Goal: Task Accomplishment & Management: Manage account settings

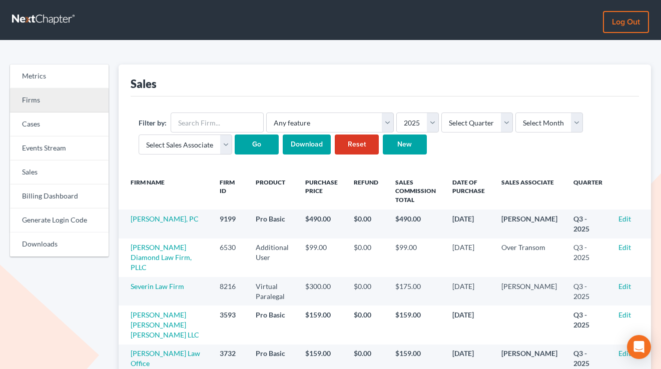
click at [28, 97] on link "Firms" at bounding box center [59, 101] width 99 height 24
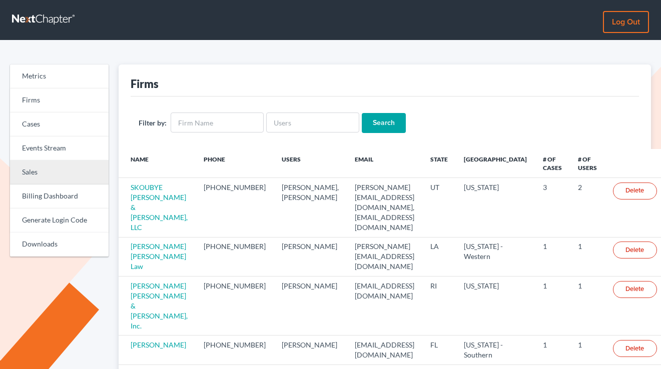
click at [44, 166] on link "Sales" at bounding box center [59, 173] width 99 height 24
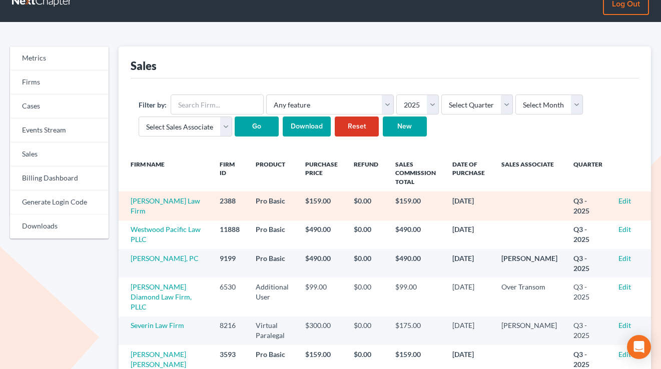
scroll to position [34, 0]
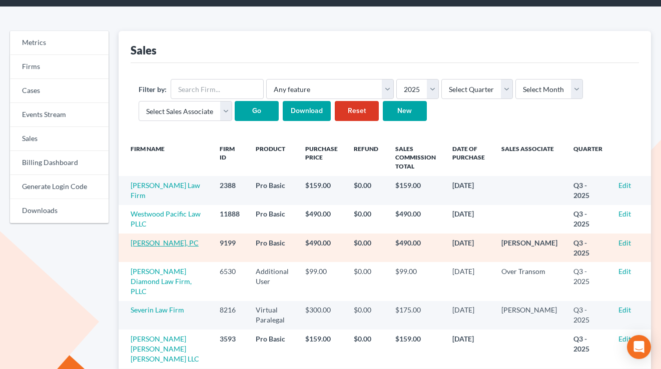
click at [155, 246] on link "[PERSON_NAME], PC" at bounding box center [165, 243] width 68 height 9
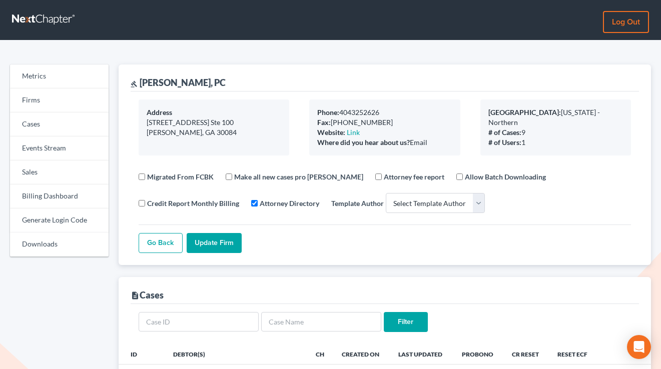
select select
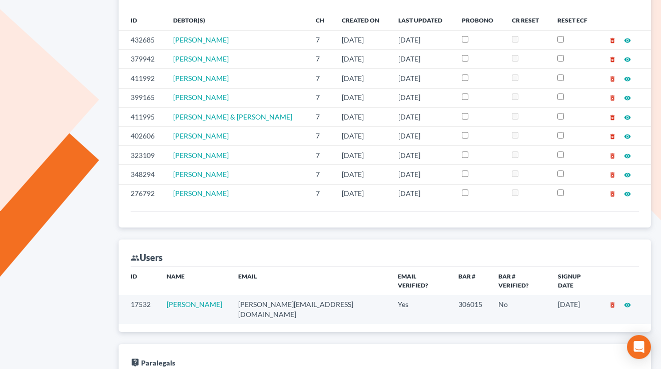
scroll to position [347, 0]
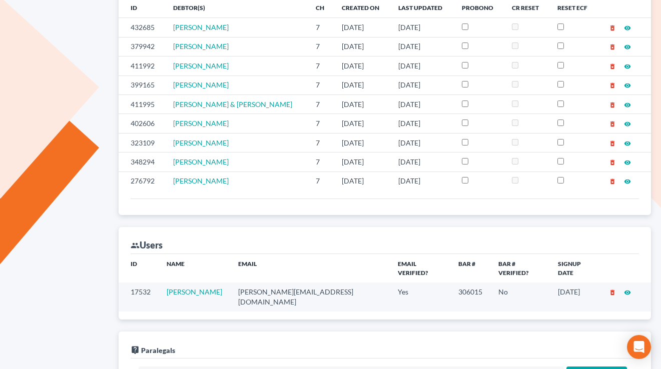
click at [249, 283] on td "j.r.gray@outlook.com" at bounding box center [310, 297] width 160 height 29
click at [250, 283] on td "j.r.gray@outlook.com" at bounding box center [310, 297] width 160 height 29
copy td "j.r.gray@outlook.com"
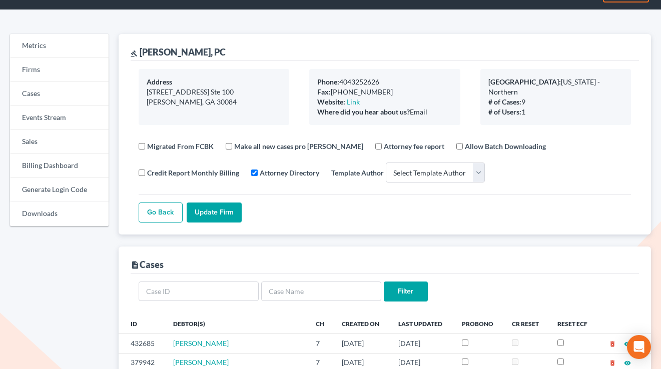
scroll to position [0, 0]
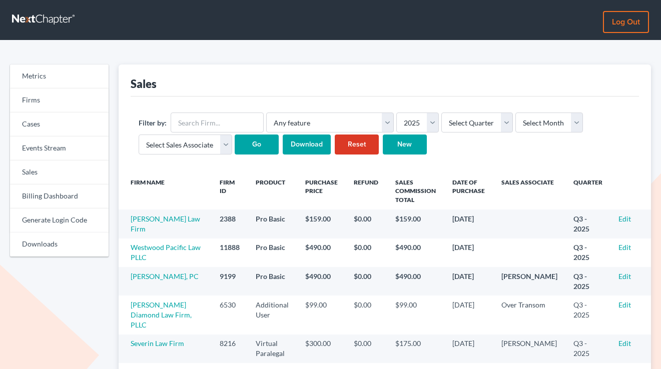
scroll to position [34, 0]
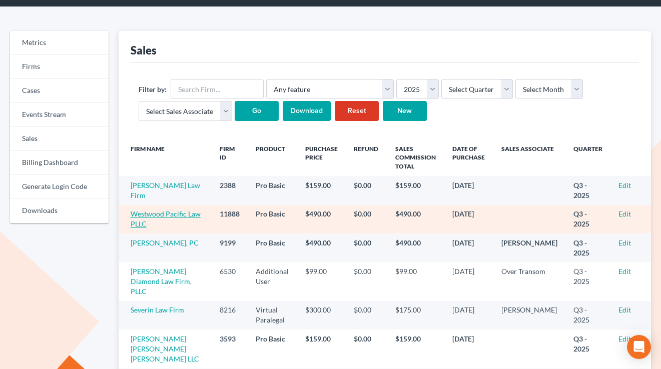
click at [162, 215] on link "Westwood Pacific Law PLLC" at bounding box center [166, 219] width 70 height 19
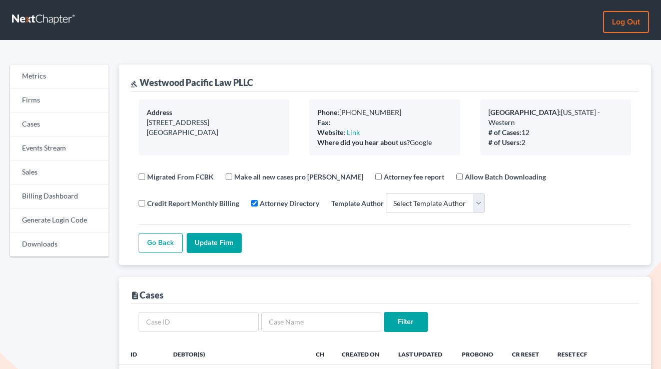
select select
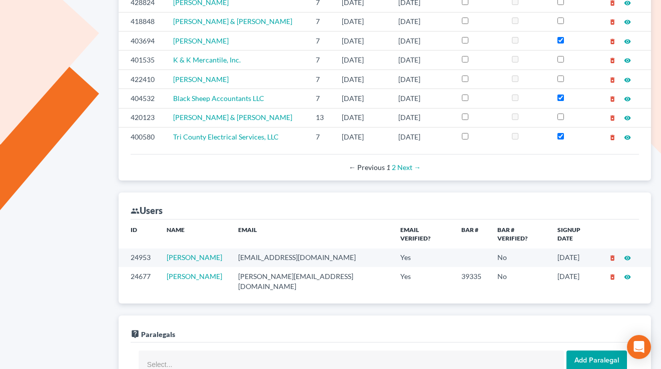
scroll to position [444, 0]
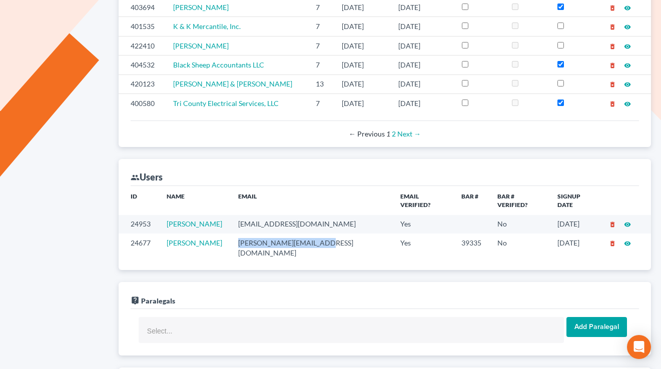
drag, startPoint x: 323, startPoint y: 236, endPoint x: 234, endPoint y: 236, distance: 89.1
click at [234, 237] on td "jeff@westpacificlaw.com" at bounding box center [311, 248] width 163 height 29
copy td "jeff@westpacificlaw.com"
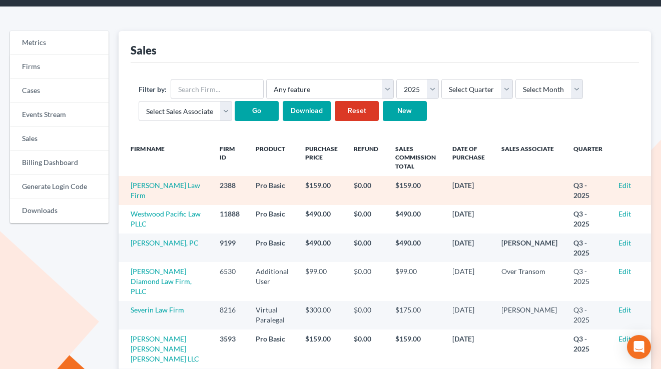
scroll to position [34, 0]
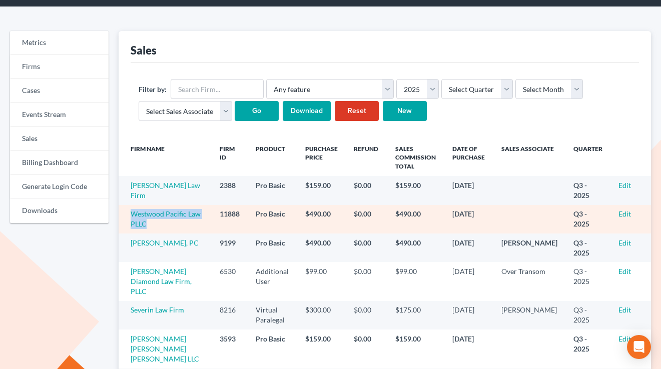
drag, startPoint x: 166, startPoint y: 222, endPoint x: 129, endPoint y: 216, distance: 37.9
click at [126, 216] on td "Westwood Pacific Law PLLC" at bounding box center [165, 219] width 93 height 29
copy link "Westwood Pacific Law PLLC"
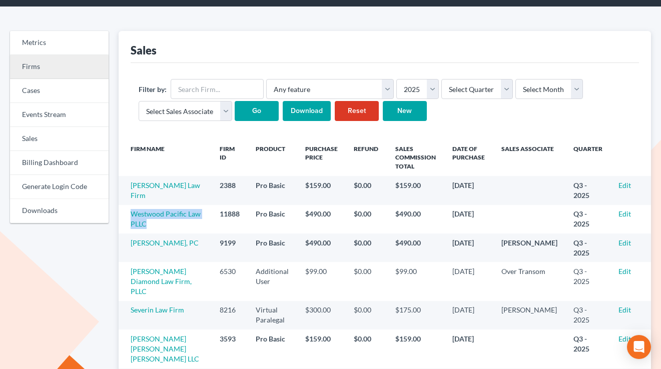
click at [28, 63] on link "Firms" at bounding box center [59, 67] width 99 height 24
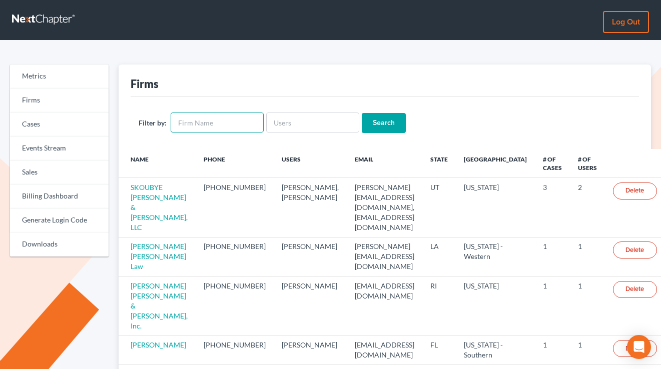
click at [226, 127] on input "text" at bounding box center [217, 123] width 93 height 20
type input "[PERSON_NAME]"
click at [362, 113] on input "Search" at bounding box center [384, 123] width 44 height 20
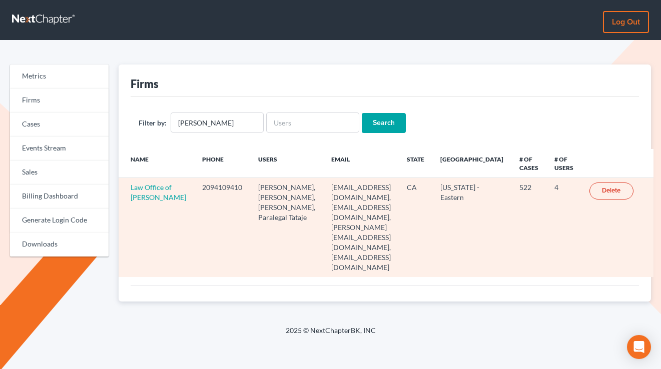
drag, startPoint x: 151, startPoint y: 219, endPoint x: 122, endPoint y: 186, distance: 44.0
click at [120, 185] on td "Law Office of [PERSON_NAME]" at bounding box center [157, 227] width 76 height 99
copy link "Law Office of [PERSON_NAME]"
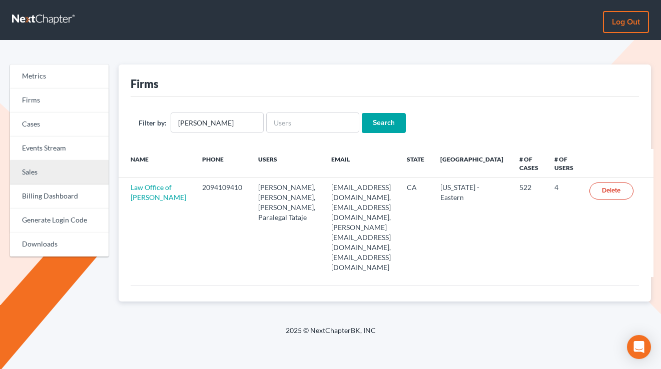
click at [50, 169] on link "Sales" at bounding box center [59, 173] width 99 height 24
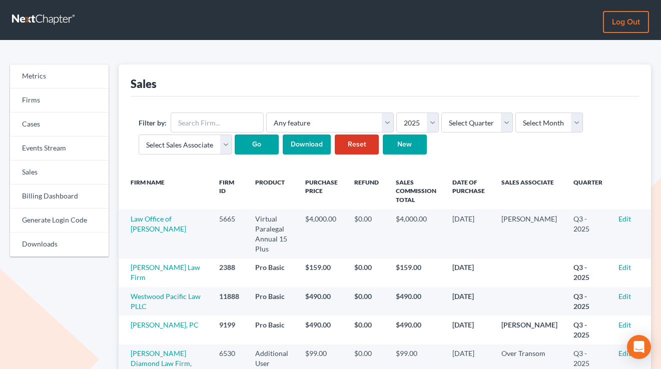
scroll to position [100, 0]
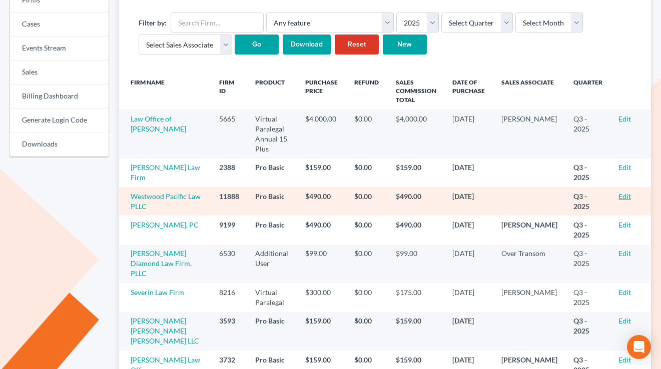
click at [627, 192] on link "Edit" at bounding box center [625, 196] width 13 height 9
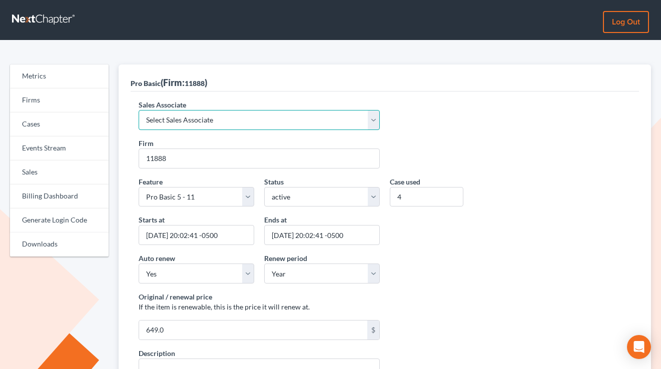
click at [232, 117] on select "Select Sales Associate [PERSON_NAME] Over Transom [PERSON_NAME]" at bounding box center [259, 120] width 241 height 20
select select "7676"
click at [139, 110] on select "Select Sales Associate [PERSON_NAME] Over Transom [PERSON_NAME]" at bounding box center [259, 120] width 241 height 20
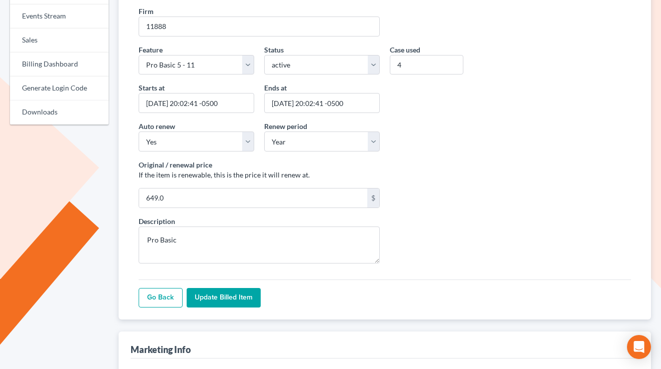
click at [218, 307] on input "Update Billed item" at bounding box center [224, 298] width 74 height 20
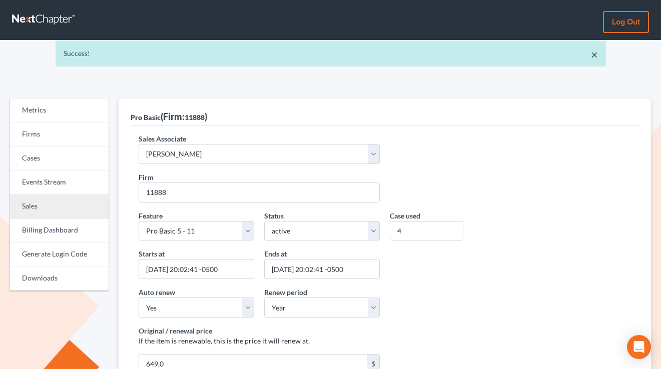
click at [52, 206] on link "Sales" at bounding box center [59, 207] width 99 height 24
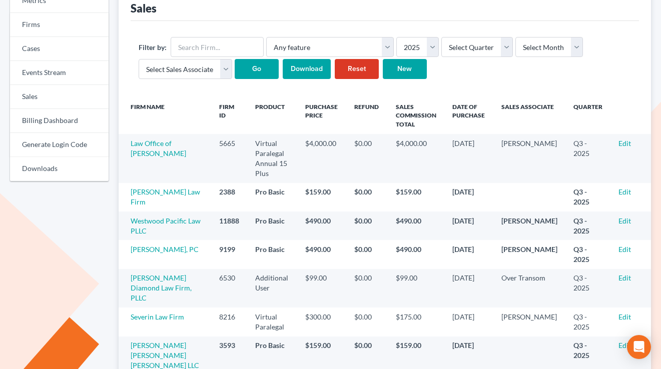
scroll to position [96, 0]
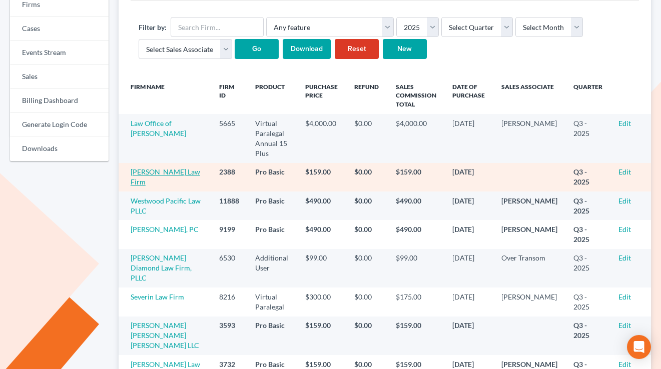
click at [145, 168] on link "[PERSON_NAME] Law Firm" at bounding box center [166, 177] width 70 height 19
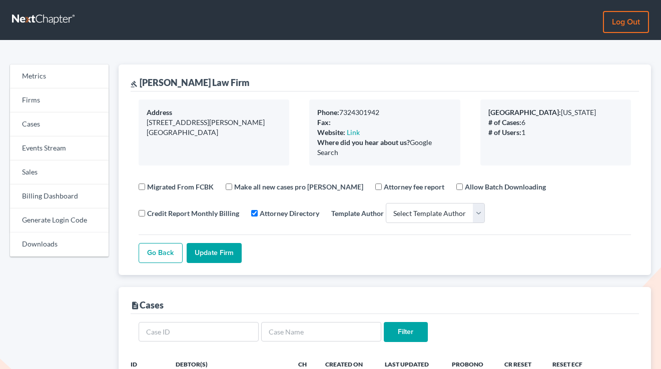
select select
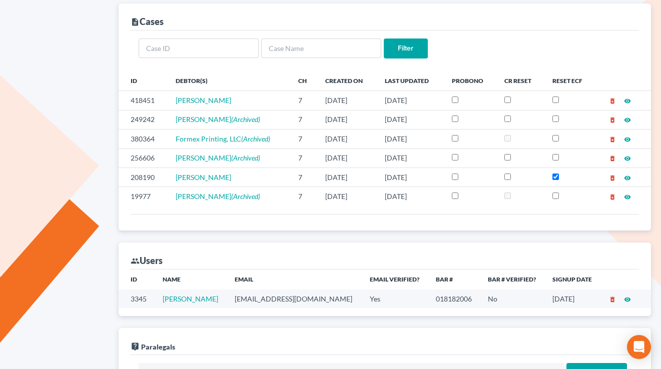
scroll to position [348, 0]
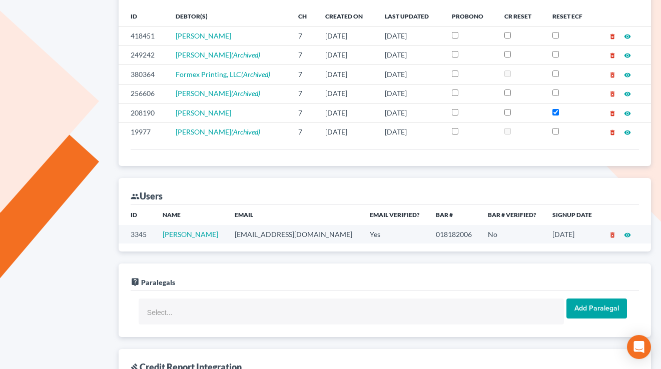
click at [304, 233] on td "[EMAIL_ADDRESS][DOMAIN_NAME]" at bounding box center [294, 234] width 135 height 19
copy td "[EMAIL_ADDRESS][DOMAIN_NAME]"
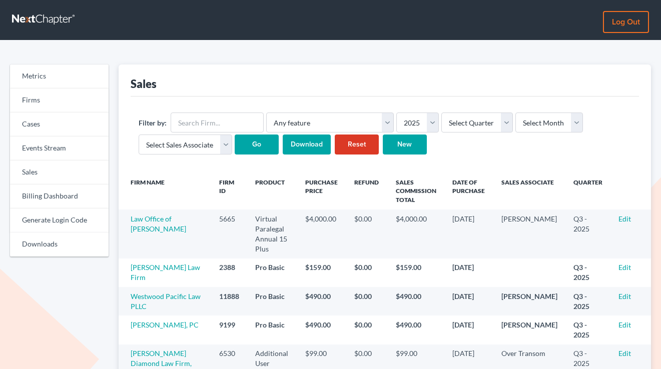
scroll to position [96, 0]
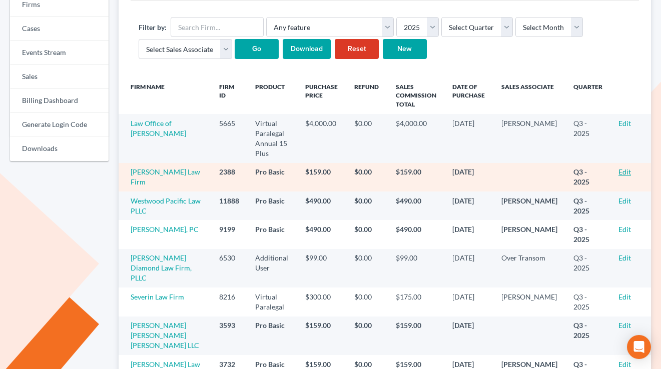
click at [626, 168] on link "Edit" at bounding box center [625, 172] width 13 height 9
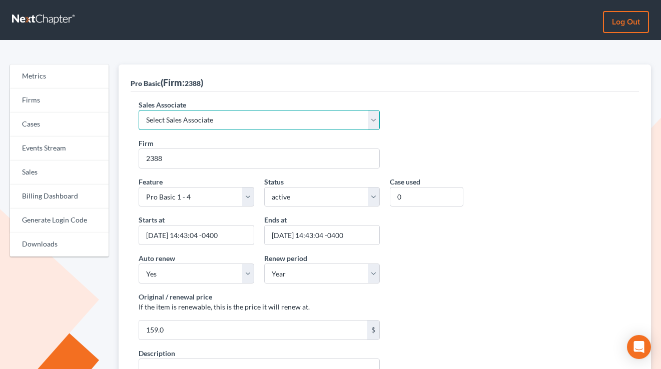
click at [218, 126] on select "Select Sales Associate Alex Seymour Over Transom Tim Shadoan" at bounding box center [259, 120] width 241 height 20
select select "10275"
click at [139, 110] on select "Select Sales Associate Alex Seymour Over Transom Tim Shadoan" at bounding box center [259, 120] width 241 height 20
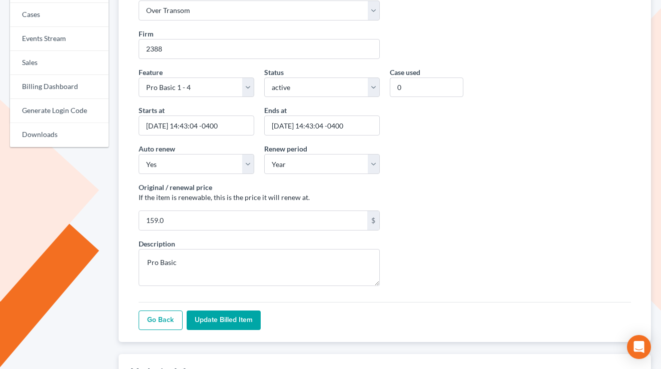
click at [203, 317] on input "Update Billed item" at bounding box center [224, 321] width 74 height 20
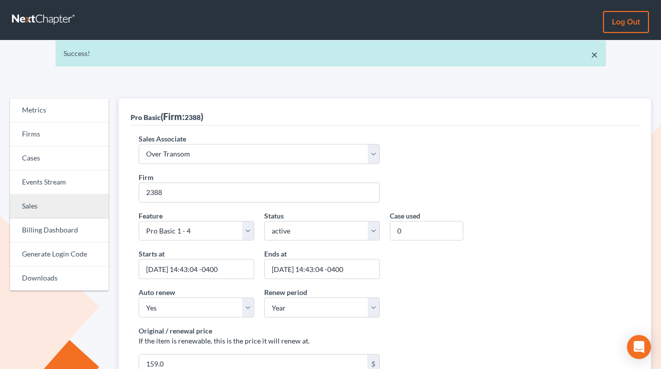
click at [40, 211] on link "Sales" at bounding box center [59, 207] width 99 height 24
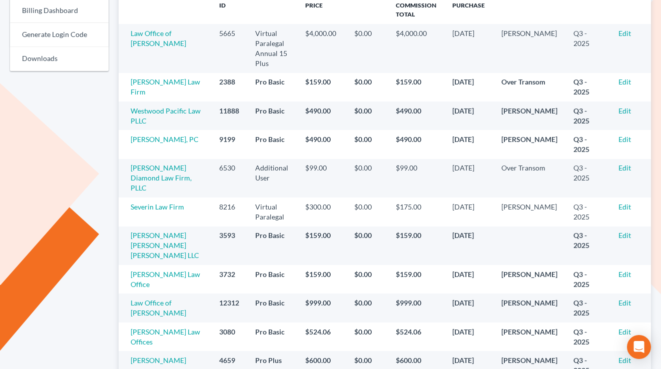
scroll to position [207, 0]
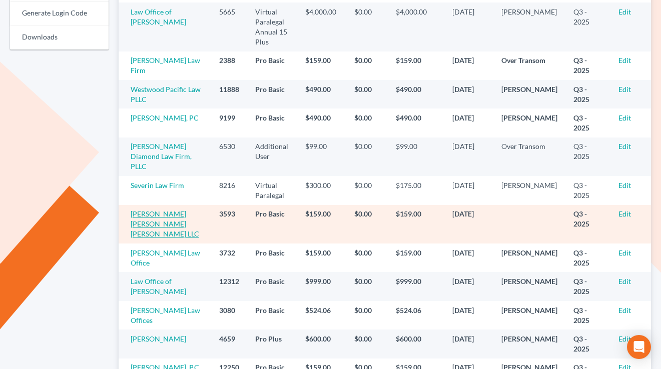
click at [152, 210] on link "[PERSON_NAME] [PERSON_NAME] [PERSON_NAME] LLC" at bounding box center [165, 224] width 69 height 29
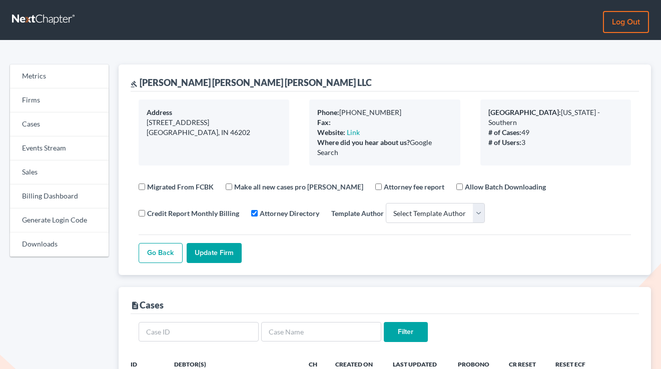
select select
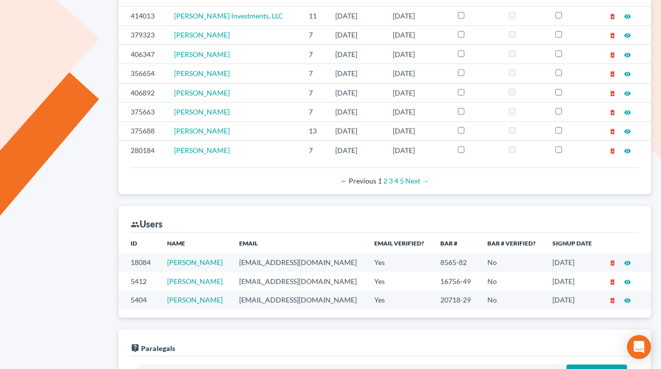
scroll to position [505, 0]
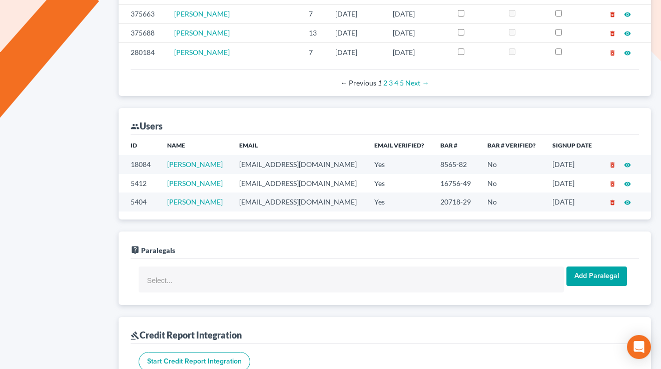
click at [305, 199] on td "[EMAIL_ADDRESS][DOMAIN_NAME]" at bounding box center [298, 202] width 135 height 19
copy td "[EMAIL_ADDRESS][DOMAIN_NAME]"
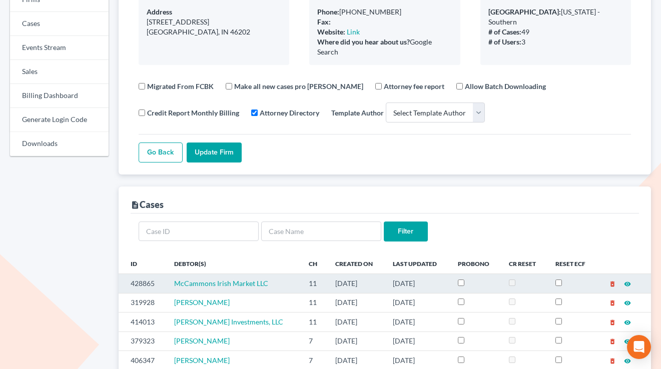
scroll to position [10, 0]
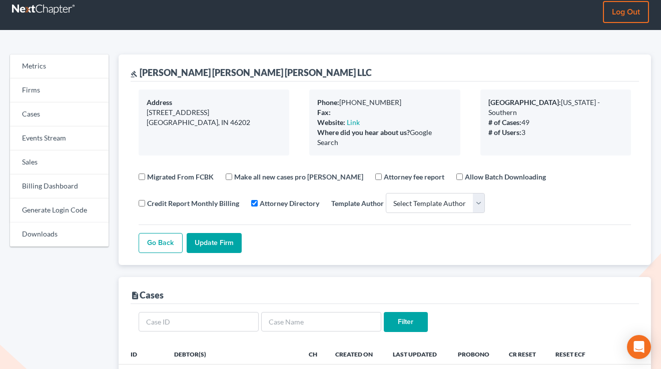
drag, startPoint x: 348, startPoint y: 143, endPoint x: 318, endPoint y: 97, distance: 55.1
click at [318, 97] on div "Phone: [PHONE_NUMBER] Fax: Website: Link Where did you hear about us? Google Se…" at bounding box center [384, 123] width 151 height 66
click at [358, 142] on div "Where did you hear about us? Google Search" at bounding box center [384, 138] width 135 height 20
drag, startPoint x: 346, startPoint y: 145, endPoint x: 305, endPoint y: 96, distance: 64.3
click at [305, 96] on div "Phone: [PHONE_NUMBER] Fax: Website: Link Where did you hear about us? Google Se…" at bounding box center [384, 123] width 171 height 66
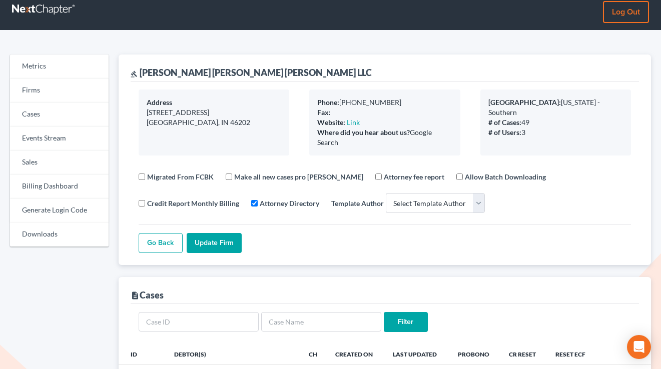
click at [350, 137] on div "Where did you hear about us? Google Search" at bounding box center [384, 138] width 135 height 20
drag, startPoint x: 347, startPoint y: 144, endPoint x: 306, endPoint y: 97, distance: 62.4
click at [306, 97] on div "Phone: [PHONE_NUMBER] Fax: Website: Link Where did you hear about us? Google Se…" at bounding box center [384, 123] width 171 height 66
click at [358, 146] on div "Where did you hear about us? Google Search" at bounding box center [384, 138] width 135 height 20
click at [338, 146] on div "Where did you hear about us? Google Search" at bounding box center [384, 138] width 135 height 20
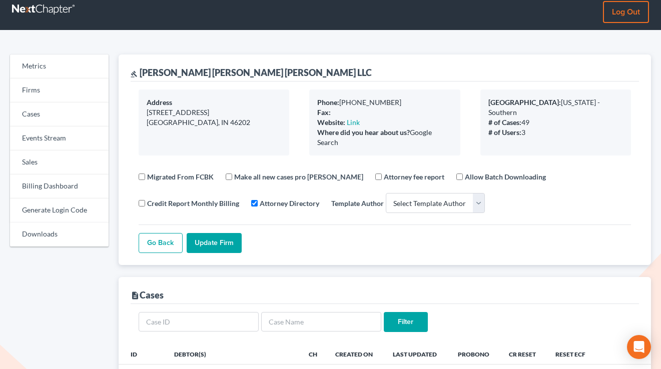
drag, startPoint x: 343, startPoint y: 146, endPoint x: 302, endPoint y: 99, distance: 62.1
click at [303, 99] on div "Phone: 317-608-1132 Fax: Website: Link Where did you hear about us? Google Sear…" at bounding box center [384, 123] width 171 height 66
click at [352, 146] on div "Where did you hear about us? Google Search" at bounding box center [384, 138] width 135 height 20
drag, startPoint x: 346, startPoint y: 146, endPoint x: 307, endPoint y: 90, distance: 68.2
click at [308, 91] on div "Phone: 317-608-1132 Fax: Website: Link Where did you hear about us? Google Sear…" at bounding box center [384, 123] width 171 height 66
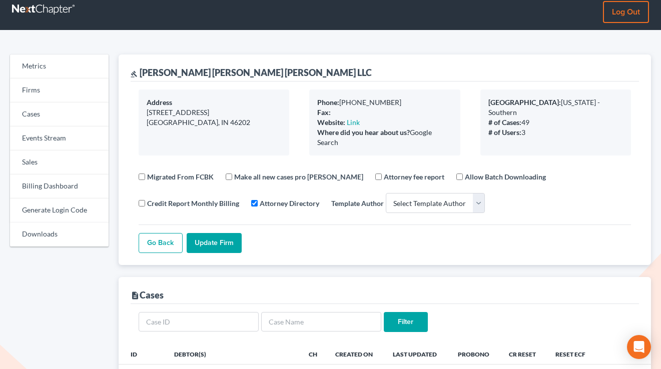
click at [338, 142] on div "Where did you hear about us? Google Search" at bounding box center [384, 138] width 135 height 20
drag, startPoint x: 342, startPoint y: 145, endPoint x: 310, endPoint y: 101, distance: 54.4
click at [310, 101] on div "Phone: 317-608-1132 Fax: Website: Link Where did you hear about us? Google Sear…" at bounding box center [384, 123] width 151 height 66
click at [341, 137] on div "Where did you hear about us? Google Search" at bounding box center [384, 138] width 135 height 20
drag, startPoint x: 341, startPoint y: 149, endPoint x: 306, endPoint y: 103, distance: 57.5
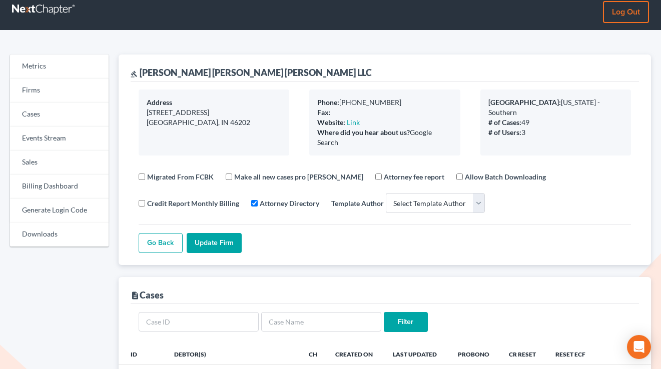
click at [307, 103] on div "Phone: 317-608-1132 Fax: Website: Link Where did you hear about us? Google Sear…" at bounding box center [384, 123] width 171 height 66
click at [353, 145] on div "Where did you hear about us? Google Search" at bounding box center [384, 138] width 135 height 20
drag, startPoint x: 346, startPoint y: 145, endPoint x: 311, endPoint y: 98, distance: 59.0
click at [311, 98] on div "Phone: 317-608-1132 Fax: Website: Link Where did you hear about us? Google Sear…" at bounding box center [384, 123] width 151 height 66
click at [359, 148] on div "Phone: 317-608-1132 Fax: Website: Link Where did you hear about us? Google Sear…" at bounding box center [384, 123] width 151 height 66
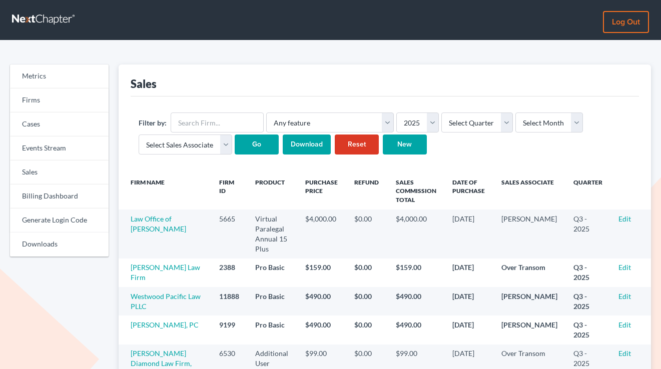
scroll to position [207, 0]
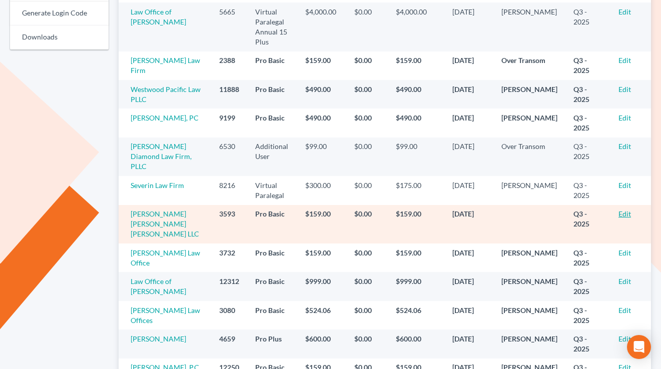
click at [626, 210] on link "Edit" at bounding box center [625, 214] width 13 height 9
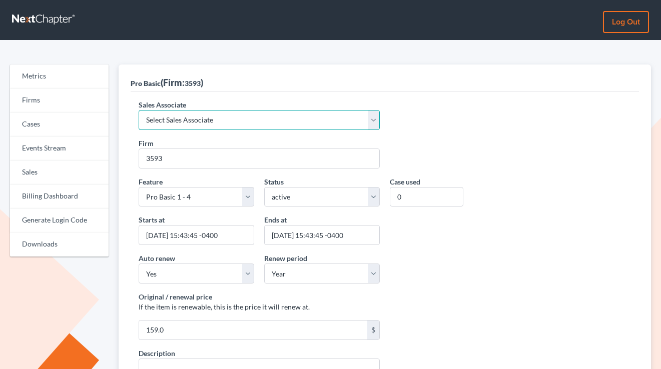
click at [202, 117] on select "Select Sales Associate [PERSON_NAME] Over Transom [PERSON_NAME]" at bounding box center [259, 120] width 241 height 20
select select "7676"
click at [139, 110] on select "Select Sales Associate [PERSON_NAME] Over Transom [PERSON_NAME]" at bounding box center [259, 120] width 241 height 20
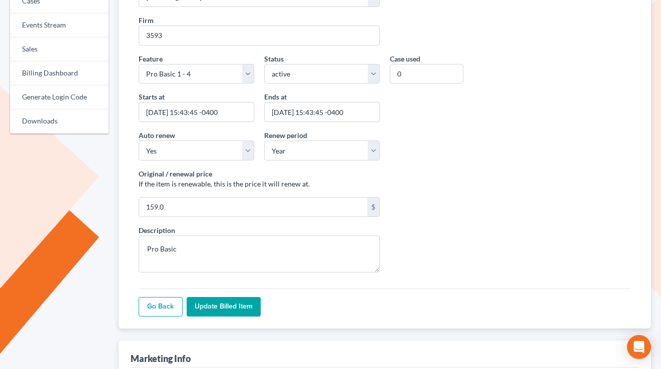
click at [214, 300] on input "Update Billed item" at bounding box center [224, 307] width 74 height 20
